Goal: Task Accomplishment & Management: Manage account settings

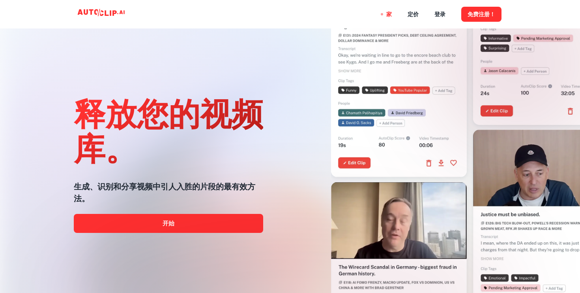
click at [252, 120] on font "释放您的视频库。" at bounding box center [169, 130] width 190 height 73
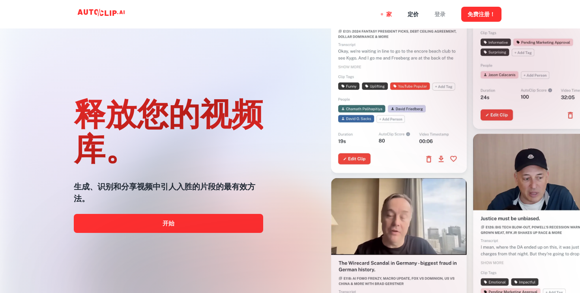
click at [441, 15] on font "登录" at bounding box center [440, 14] width 11 height 6
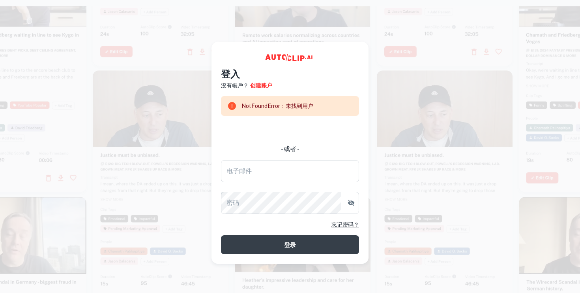
scroll to position [6, 0]
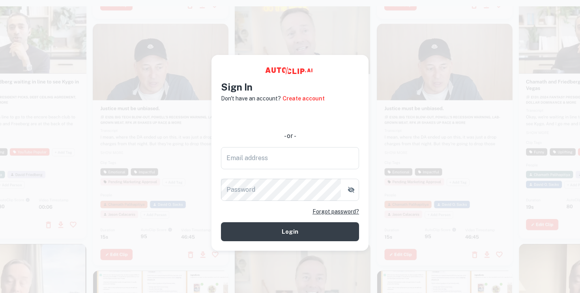
scroll to position [6, 0]
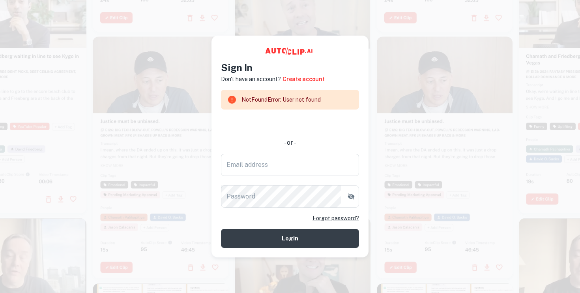
click at [196, 37] on video at bounding box center [161, 70] width 136 height 68
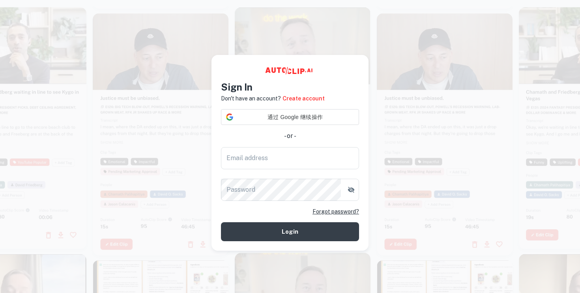
scroll to position [6, 0]
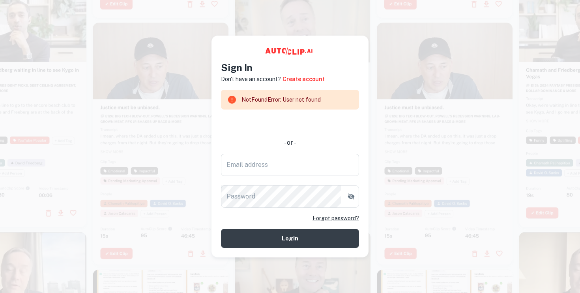
click at [394, 149] on div at bounding box center [445, 144] width 136 height 242
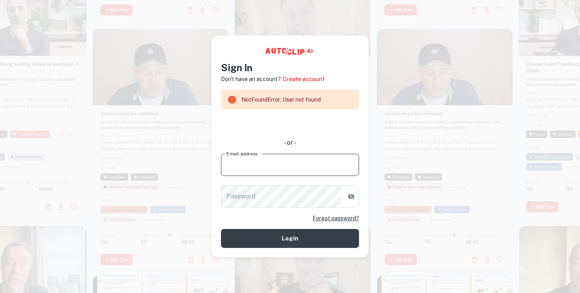
click at [277, 160] on input "Email address" at bounding box center [290, 165] width 138 height 22
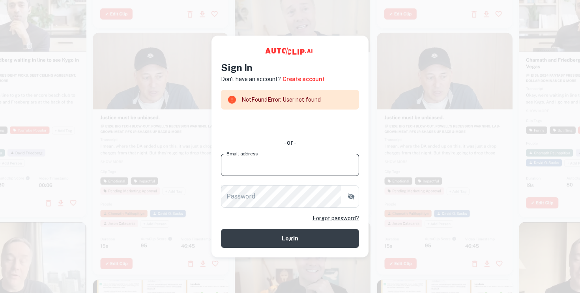
click at [275, 166] on input "Email address" at bounding box center [290, 165] width 138 height 22
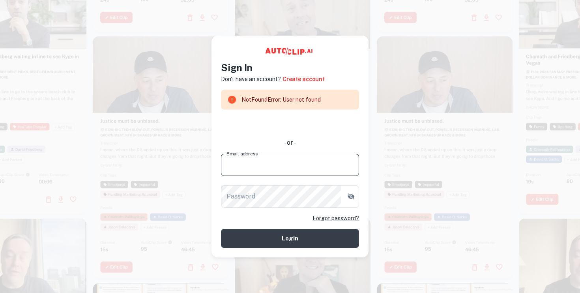
type input "[EMAIL_ADDRESS][DOMAIN_NAME]"
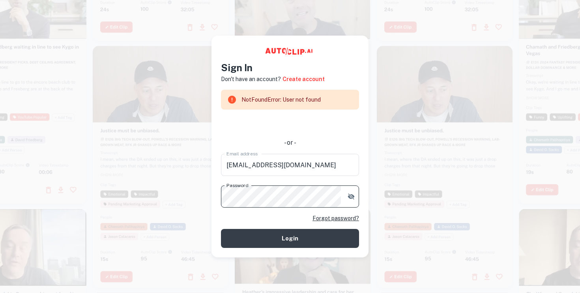
click at [294, 250] on div "Sign In Don't have an account? Create account NotFoundError: User not found - o…" at bounding box center [290, 147] width 157 height 222
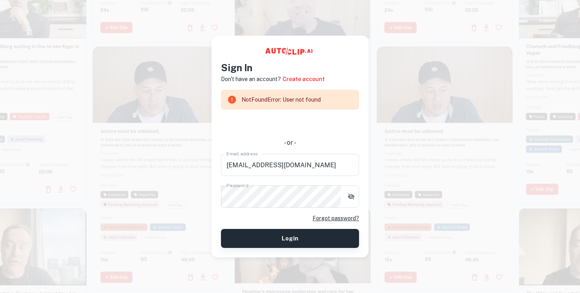
click at [294, 245] on button "Login" at bounding box center [290, 238] width 138 height 19
